Goal: Find specific page/section: Find specific page/section

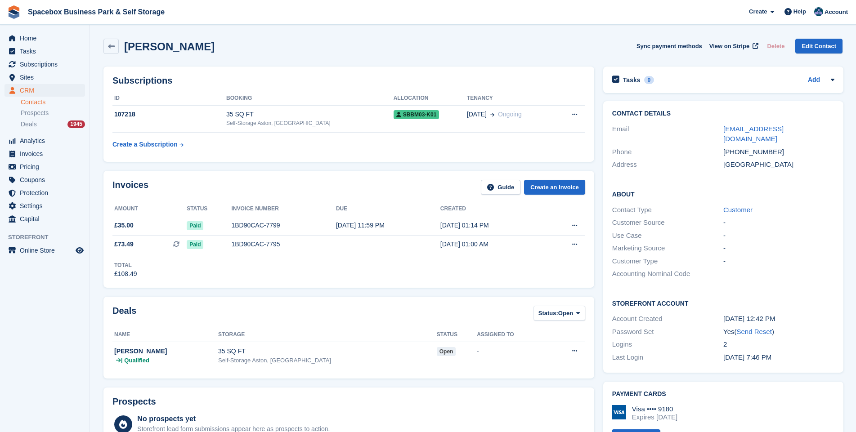
click at [33, 102] on link "Contacts" at bounding box center [53, 102] width 64 height 9
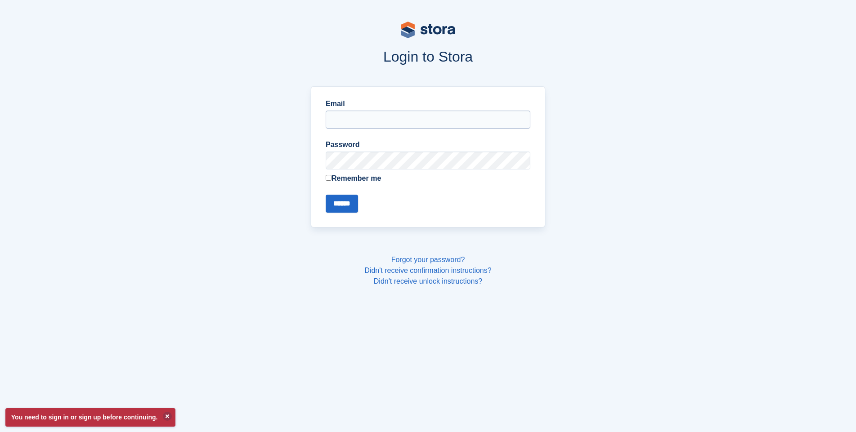
click at [397, 122] on input "Email" at bounding box center [428, 120] width 205 height 18
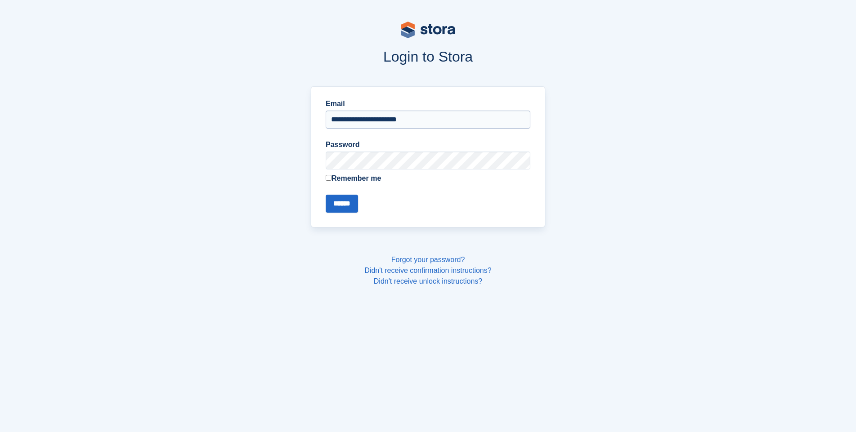
type input "**********"
click at [326, 195] on input "******" at bounding box center [342, 204] width 32 height 18
